Goal: Transaction & Acquisition: Purchase product/service

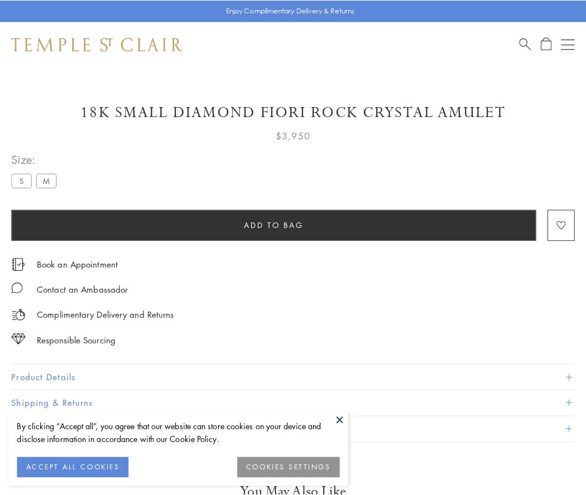
scroll to position [28, 0]
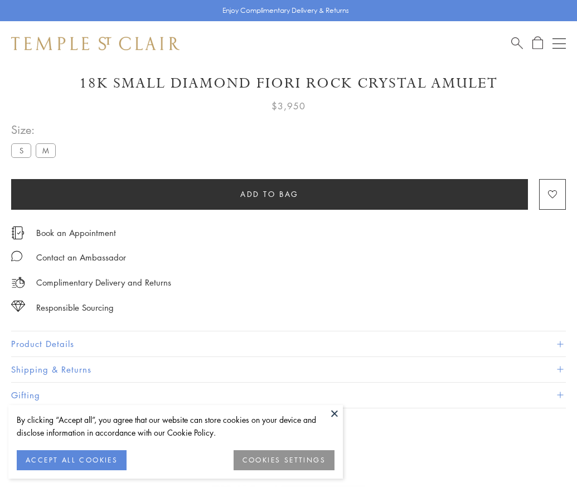
click at [269, 194] on span "Add to bag" at bounding box center [269, 194] width 59 height 12
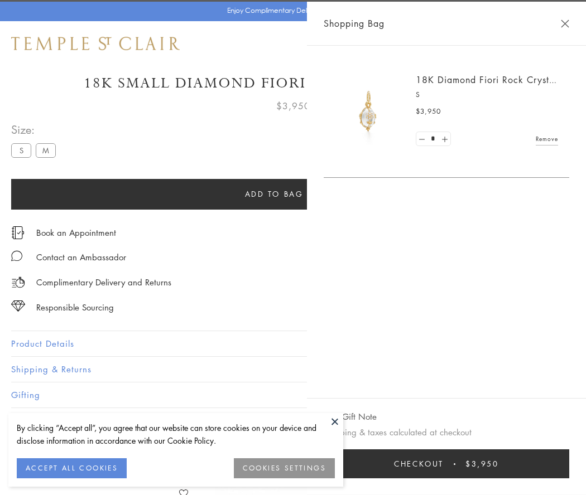
click at [569, 464] on button "Checkout $3,950" at bounding box center [446, 464] width 245 height 29
